Goal: Task Accomplishment & Management: Use online tool/utility

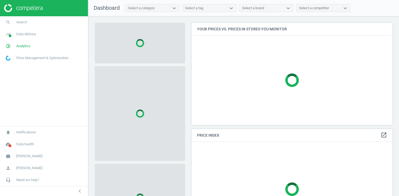
scroll to position [103, 201]
click at [25, 35] on span "Data delivery" at bounding box center [26, 34] width 20 height 5
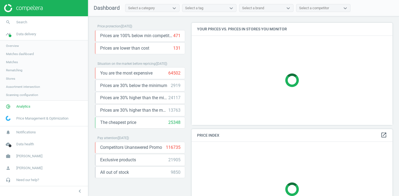
click at [12, 79] on span "Stores" at bounding box center [10, 79] width 9 height 4
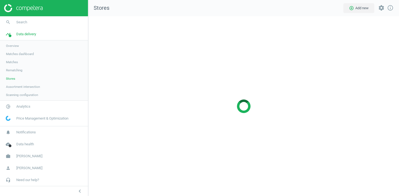
scroll to position [180, 311]
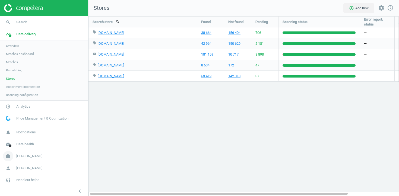
click at [28, 158] on span "Robert Dyas" at bounding box center [29, 156] width 26 height 5
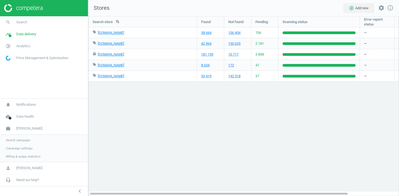
click at [19, 142] on span "Switch campaign" at bounding box center [18, 140] width 24 height 4
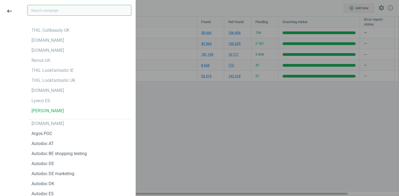
click at [50, 12] on input "text" at bounding box center [79, 10] width 104 height 11
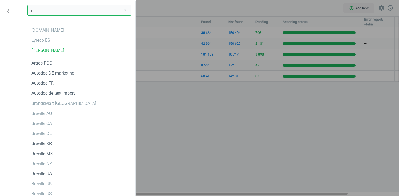
type input "redca"
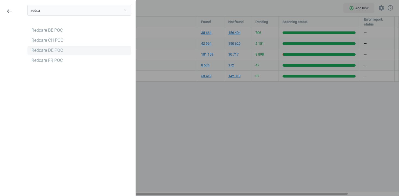
click at [56, 50] on div "Redcare DE POC" at bounding box center [48, 51] width 32 height 6
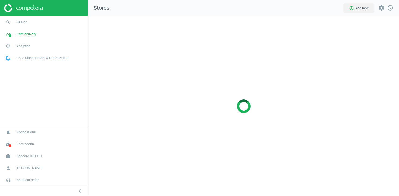
scroll to position [180, 311]
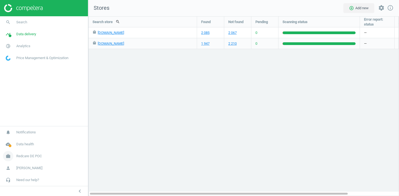
click at [27, 155] on span "Redcare DE POC" at bounding box center [29, 156] width 26 height 5
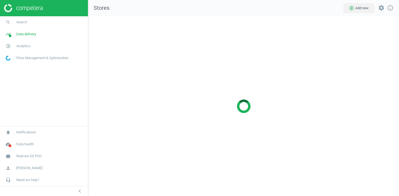
scroll to position [180, 311]
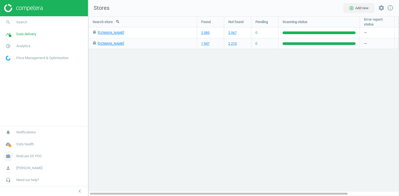
click at [19, 156] on span "Redcare DE POC" at bounding box center [29, 156] width 26 height 5
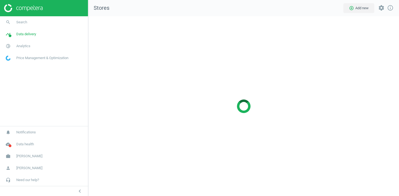
scroll to position [180, 311]
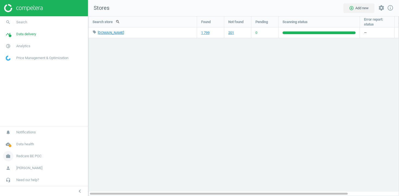
click at [36, 154] on span "Redcare BE POC" at bounding box center [28, 156] width 25 height 5
click at [20, 148] on span "Campaign settings" at bounding box center [19, 148] width 27 height 4
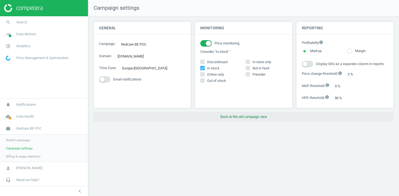
click at [223, 121] on button "Back to the old campaign view" at bounding box center [244, 117] width 300 height 10
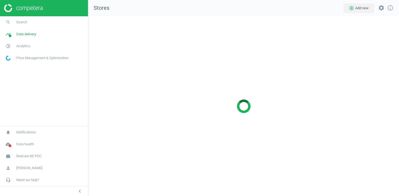
scroll to position [180, 311]
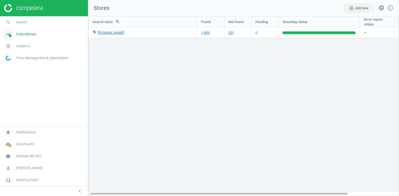
click at [40, 33] on link "timeline Data delivery" at bounding box center [44, 34] width 88 height 12
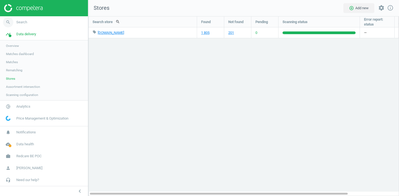
click at [23, 22] on span "Search" at bounding box center [21, 22] width 11 height 5
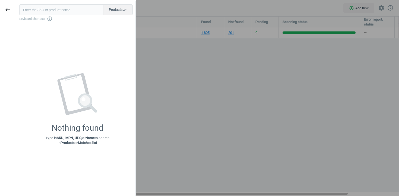
click at [47, 10] on input "text" at bounding box center [61, 9] width 84 height 11
type input "17368046 18749129 8101307 18229789"
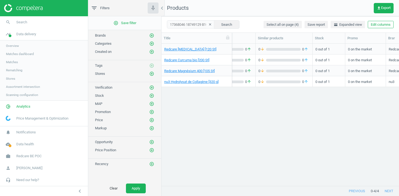
scroll to position [0, 156]
click at [228, 49] on span "Redcare Coenzyme Q10 [120 St]" at bounding box center [196, 49] width 65 height 5
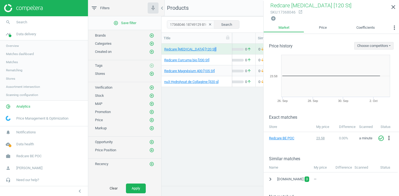
scroll to position [30, 0]
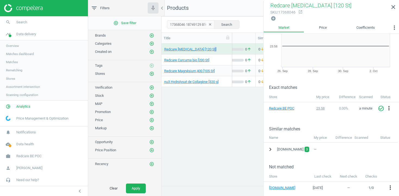
click at [270, 150] on icon "chevron_right" at bounding box center [270, 149] width 7 height 7
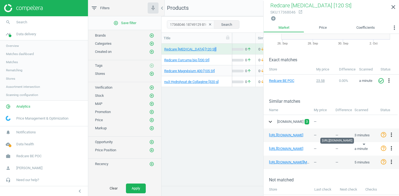
scroll to position [71, 0]
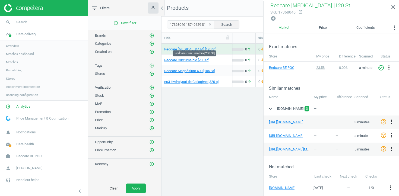
click at [224, 60] on span "Redcare Curcuma bio [200 St]" at bounding box center [196, 60] width 65 height 5
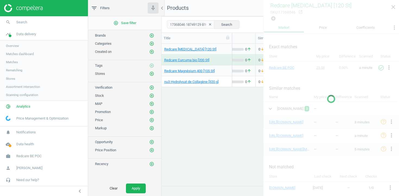
click at [224, 60] on span "Redcare Curcuma bio [200 St]" at bounding box center [196, 60] width 65 height 5
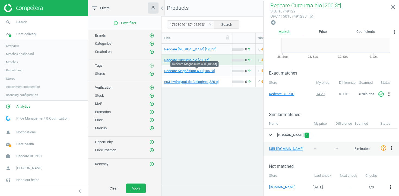
click at [226, 72] on span "Redcare Magnésium 400 [105 St]" at bounding box center [196, 71] width 65 height 5
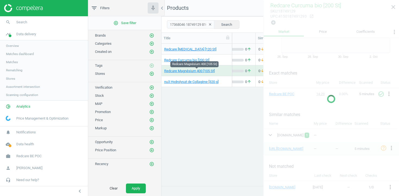
click at [226, 72] on span "Redcare Magnésium 400 [105 St]" at bounding box center [196, 71] width 65 height 5
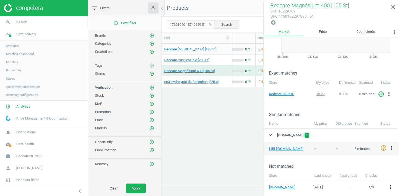
click at [229, 81] on div "nu3 Hydrolysat de Collagène [320 g]" at bounding box center [197, 81] width 71 height 11
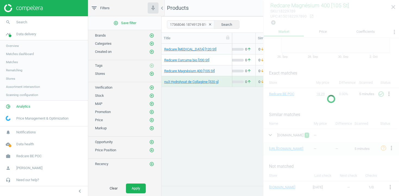
click at [229, 81] on div "nu3 Hydrolysat de Collagène [320 g]" at bounding box center [197, 81] width 71 height 11
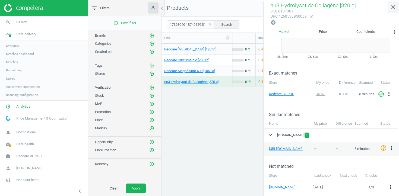
click at [393, 9] on icon "close" at bounding box center [393, 7] width 7 height 7
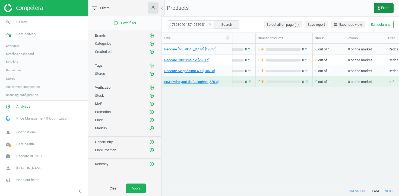
click at [387, 10] on button "get_app Export" at bounding box center [384, 8] width 20 height 10
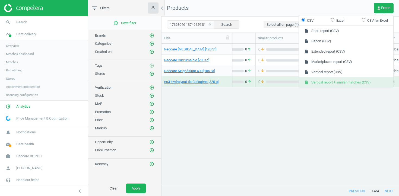
click at [342, 82] on button "insert_drive_file Vertical report + similar matches (CSV)" at bounding box center [346, 82] width 95 height 10
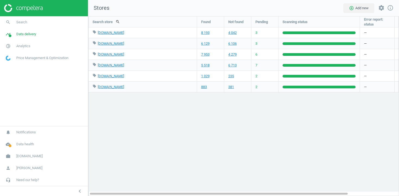
scroll to position [180, 311]
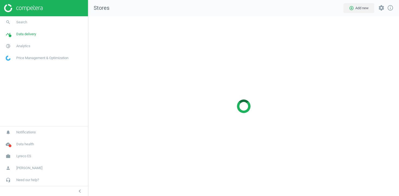
scroll to position [180, 311]
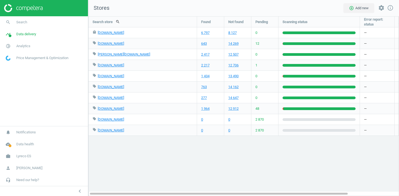
click at [259, 120] on span "2 870" at bounding box center [260, 119] width 8 height 5
click at [42, 34] on link "timeline Data delivery" at bounding box center [44, 34] width 88 height 12
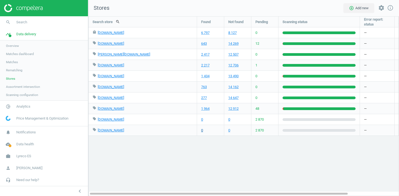
click at [202, 130] on link "0" at bounding box center [202, 130] width 2 height 5
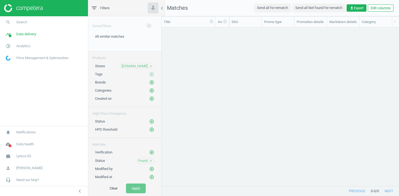
scroll to position [159, 238]
